Goal: Transaction & Acquisition: Obtain resource

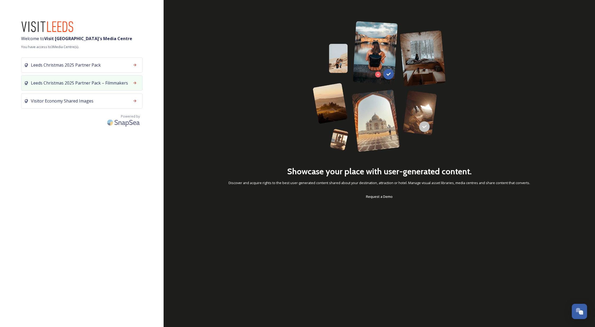
click at [70, 80] on span "Leeds Christmas 2025 Partner Pack – Filmmakers" at bounding box center [79, 83] width 97 height 6
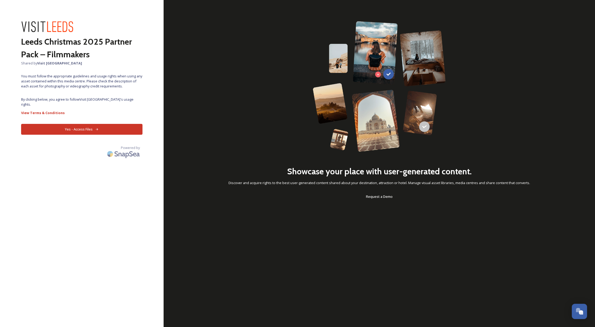
click at [99, 124] on button "Yes - Access Files" at bounding box center [81, 129] width 121 height 11
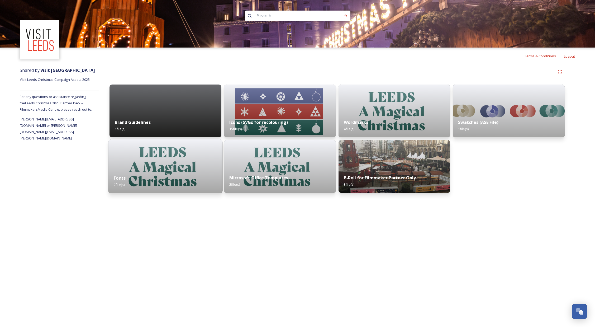
click at [149, 170] on div "Fonts 2 file(s)" at bounding box center [165, 181] width 114 height 24
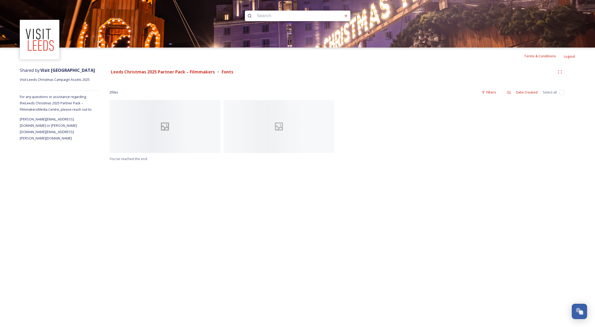
click at [155, 110] on div at bounding box center [165, 126] width 111 height 53
